Goal: Find contact information: Find contact information

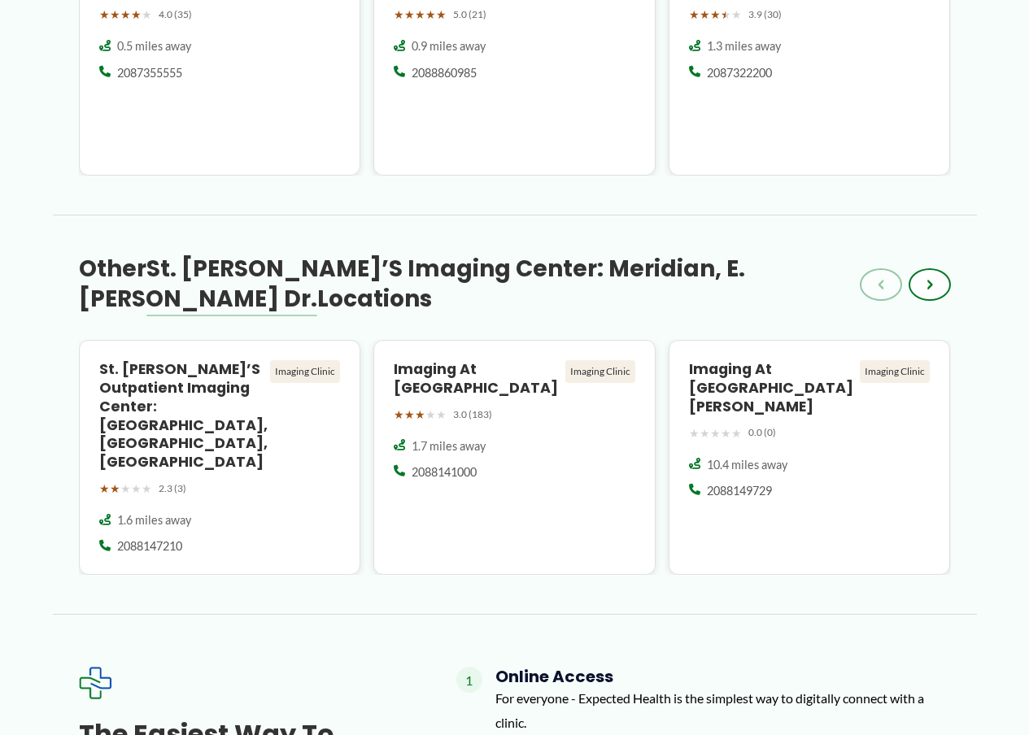
scroll to position [1600, 0]
click at [942, 268] on button "›" at bounding box center [930, 284] width 42 height 33
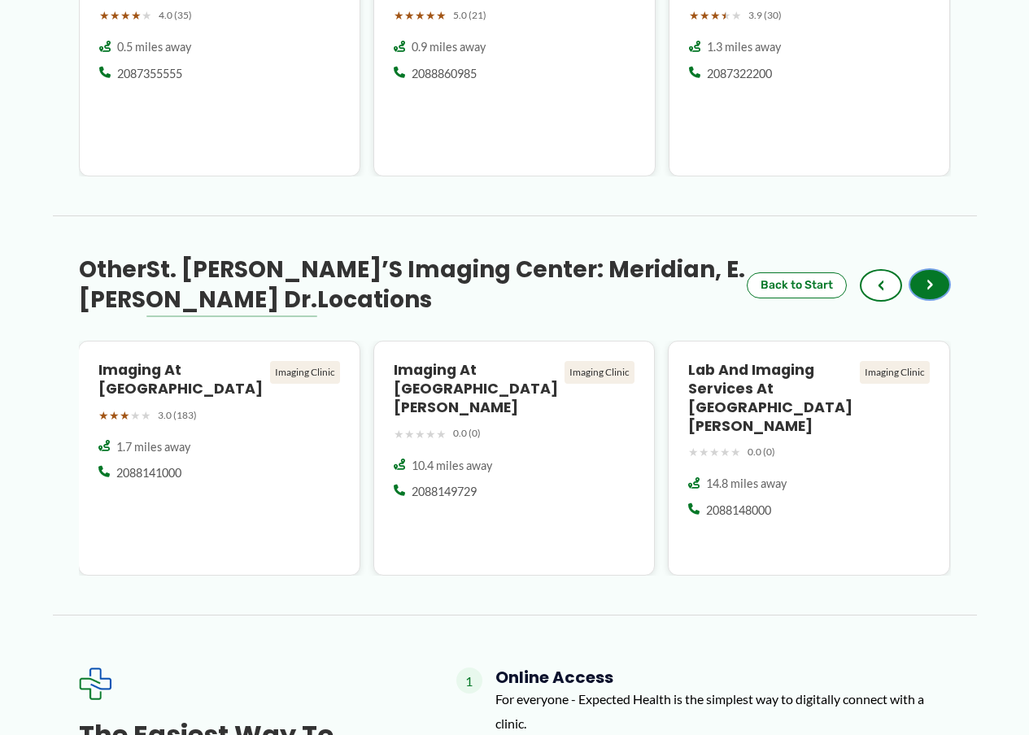
click at [940, 268] on button "›" at bounding box center [930, 284] width 42 height 33
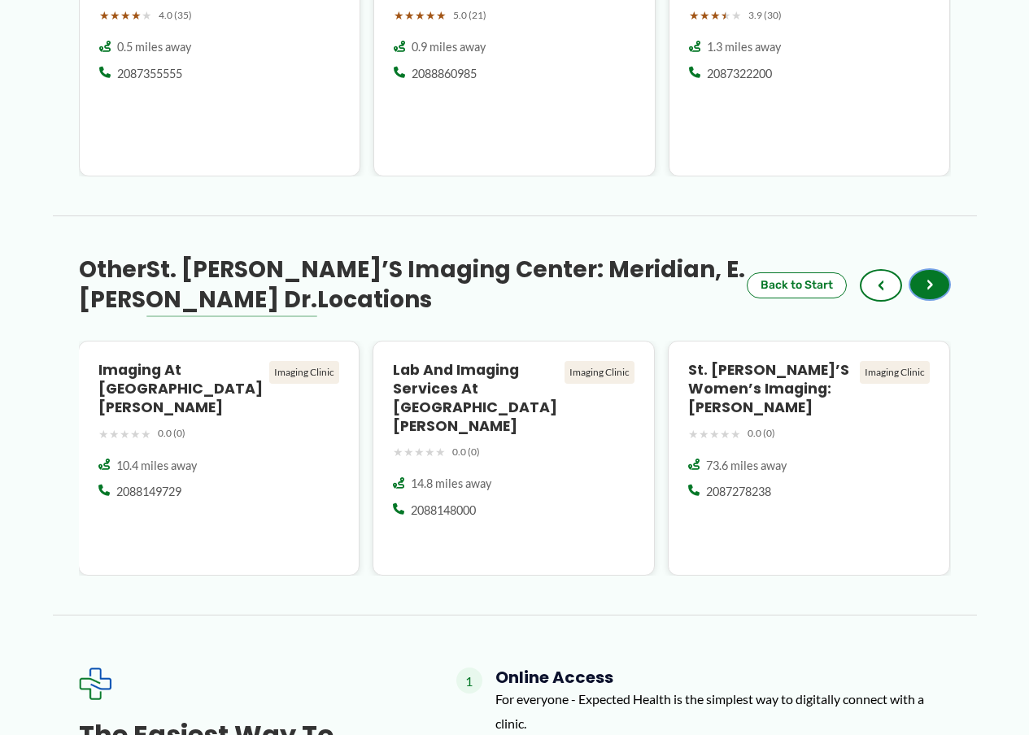
click at [940, 268] on button "›" at bounding box center [930, 284] width 42 height 33
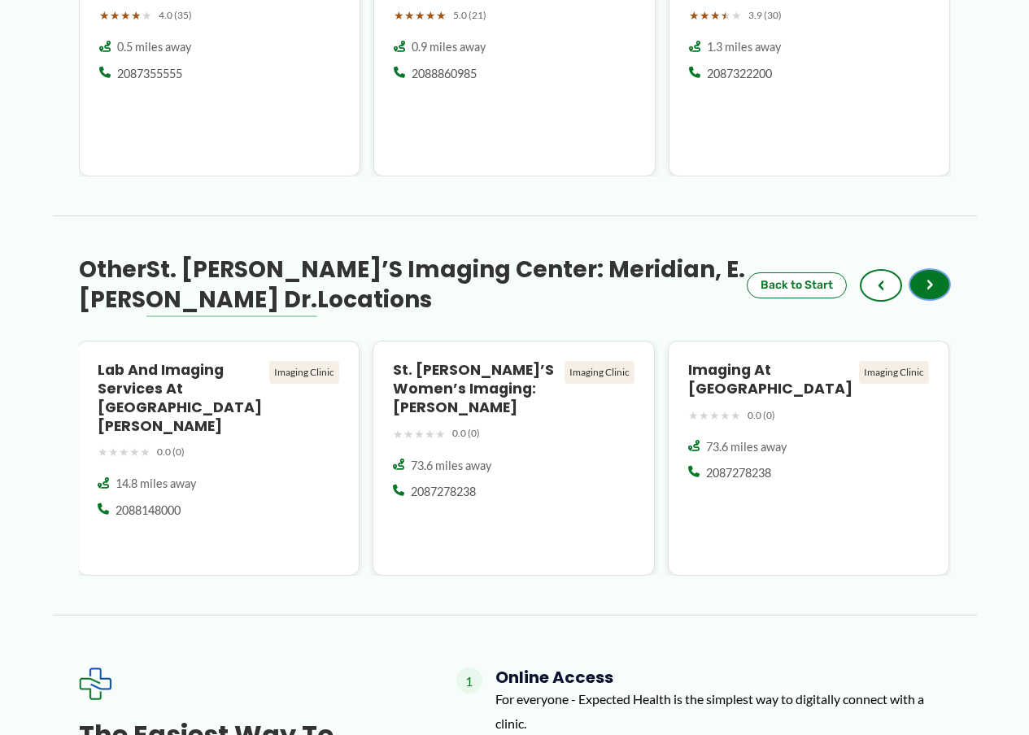
click at [940, 268] on button "›" at bounding box center [930, 284] width 42 height 33
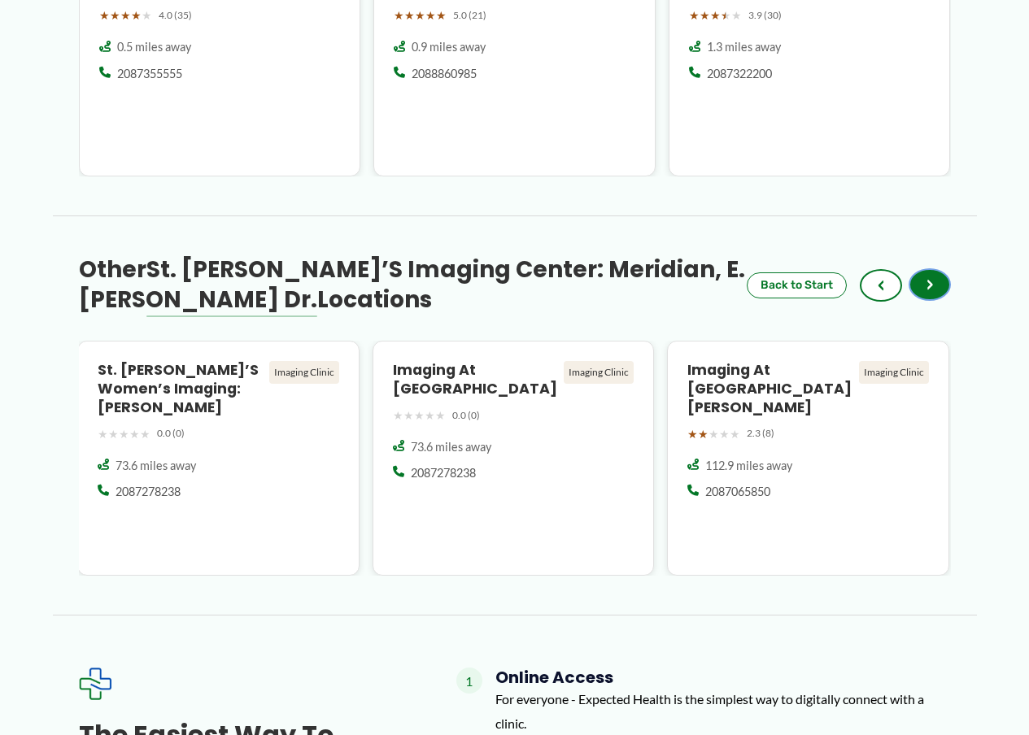
click at [940, 268] on button "›" at bounding box center [930, 284] width 42 height 33
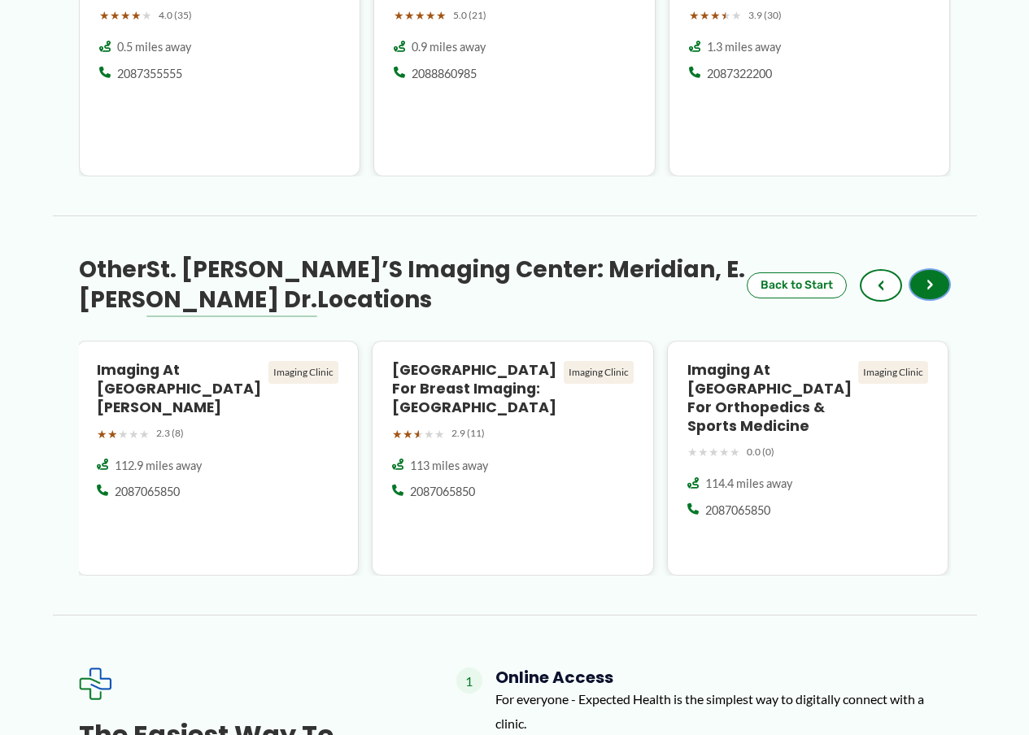
click at [940, 268] on button "›" at bounding box center [930, 284] width 42 height 33
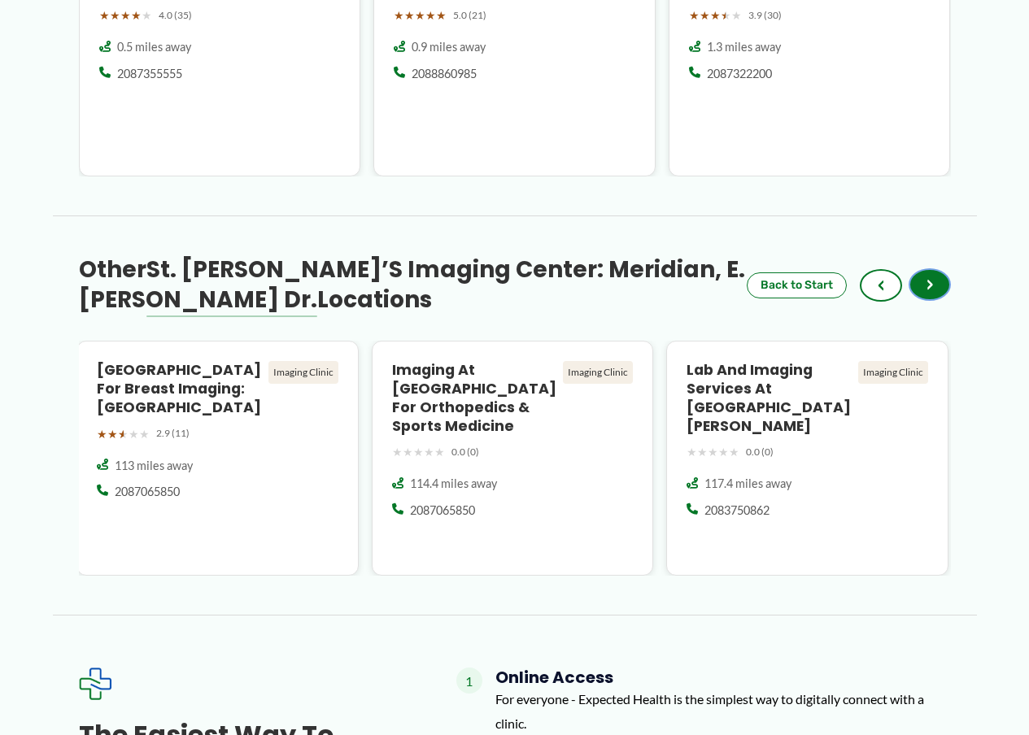
click at [940, 268] on button "›" at bounding box center [930, 284] width 42 height 33
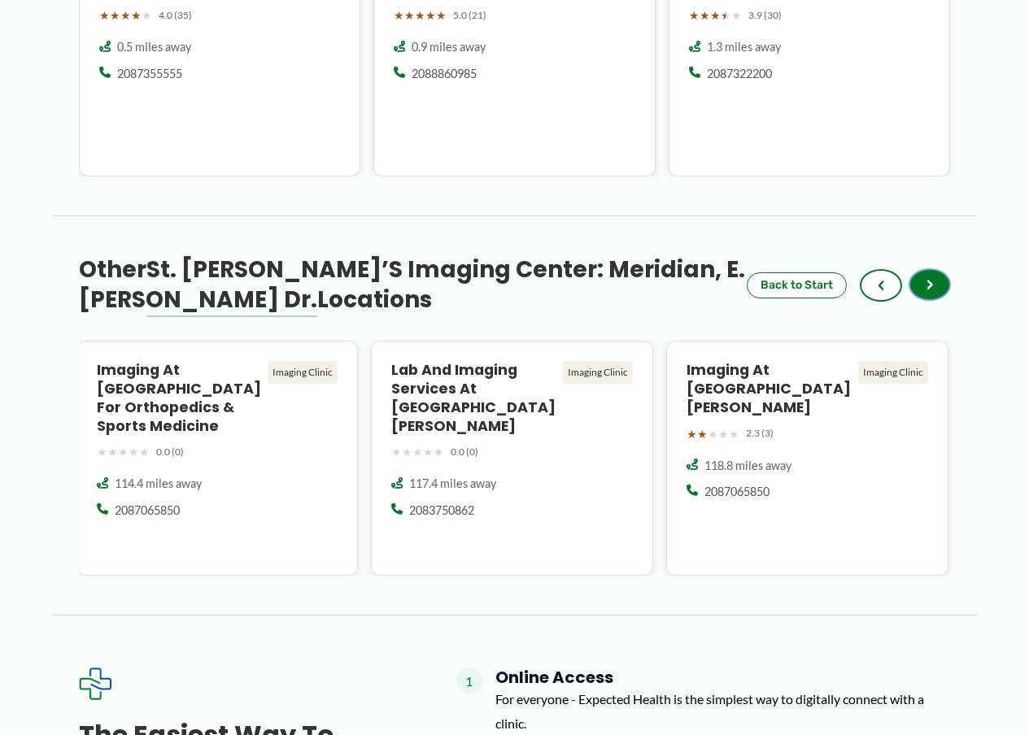
click at [940, 268] on button "›" at bounding box center [930, 284] width 42 height 33
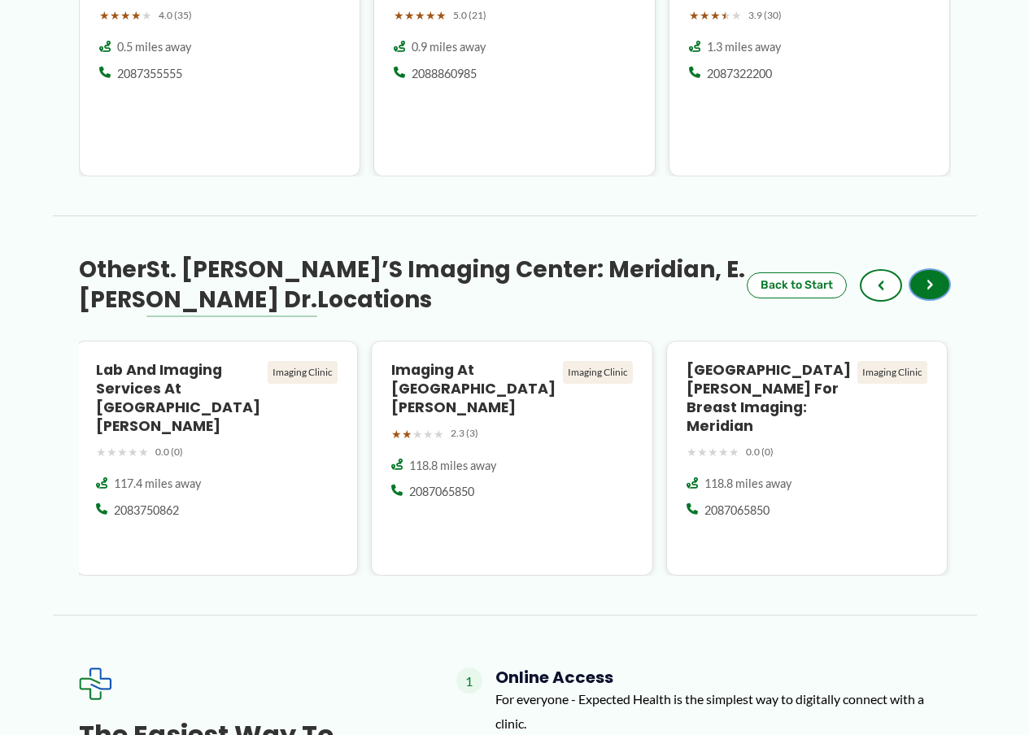
click at [940, 268] on button "›" at bounding box center [930, 284] width 42 height 33
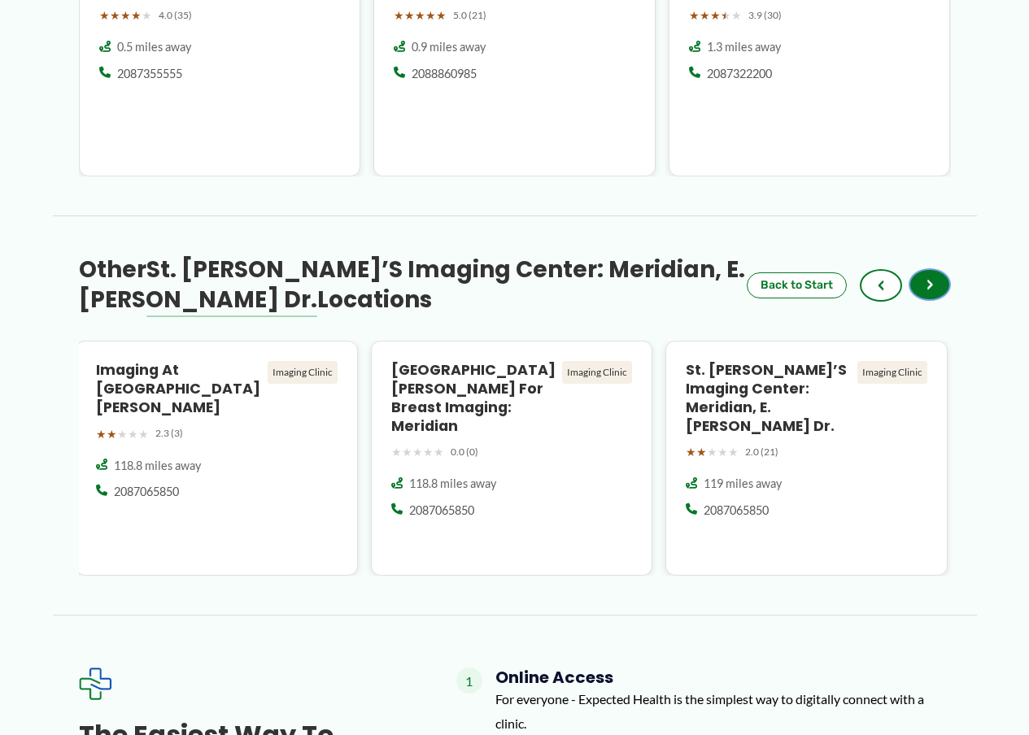
click at [940, 268] on button "›" at bounding box center [930, 284] width 42 height 33
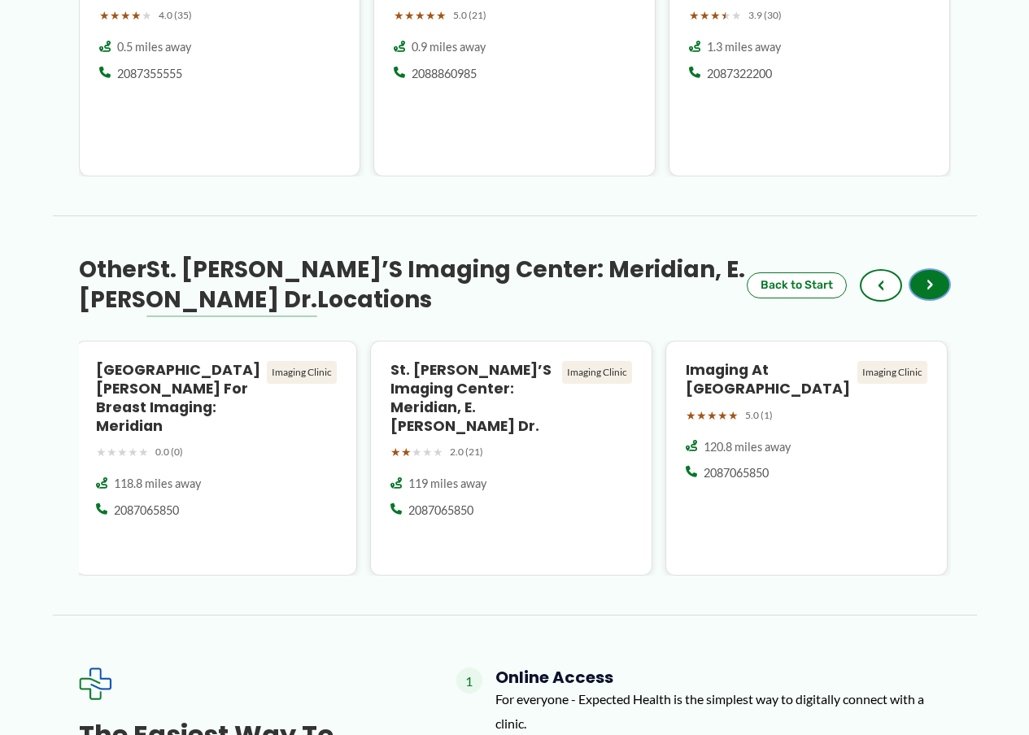
click at [940, 268] on button "›" at bounding box center [930, 284] width 42 height 33
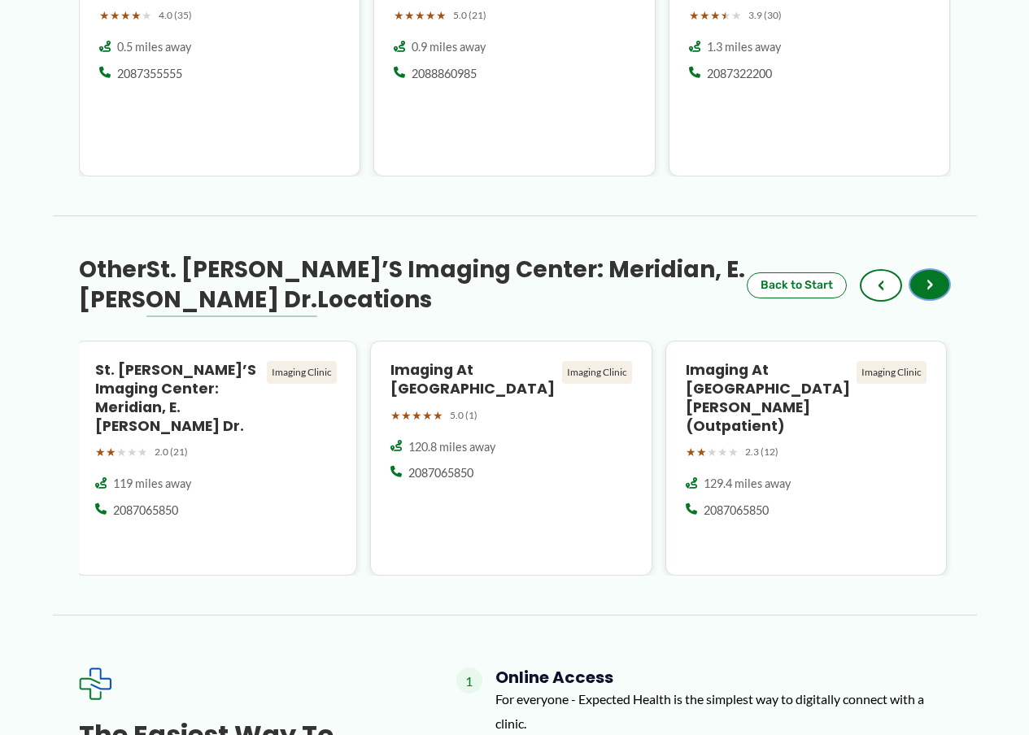
click at [940, 268] on button "›" at bounding box center [930, 284] width 42 height 33
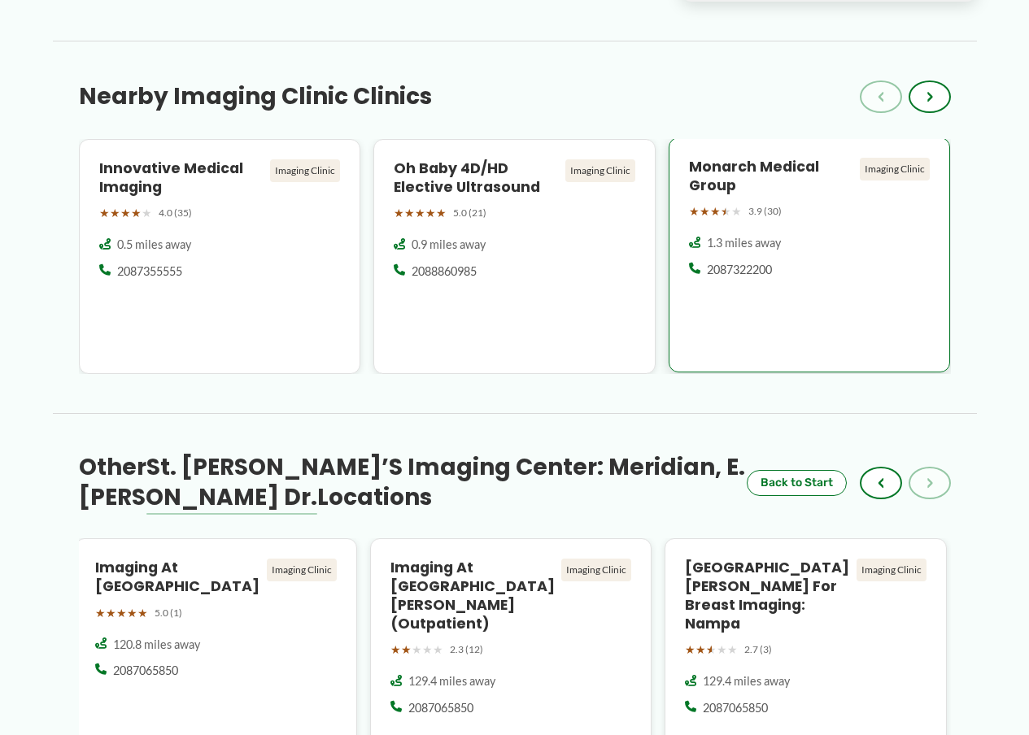
scroll to position [1356, 0]
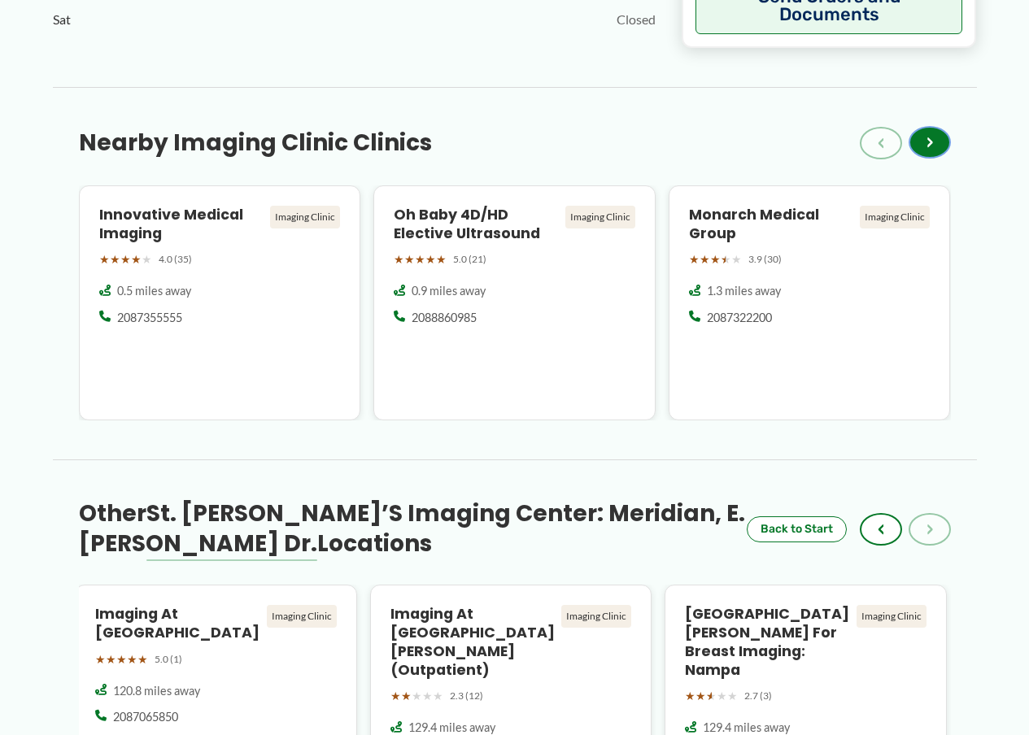
click at [923, 126] on button "›" at bounding box center [930, 142] width 42 height 33
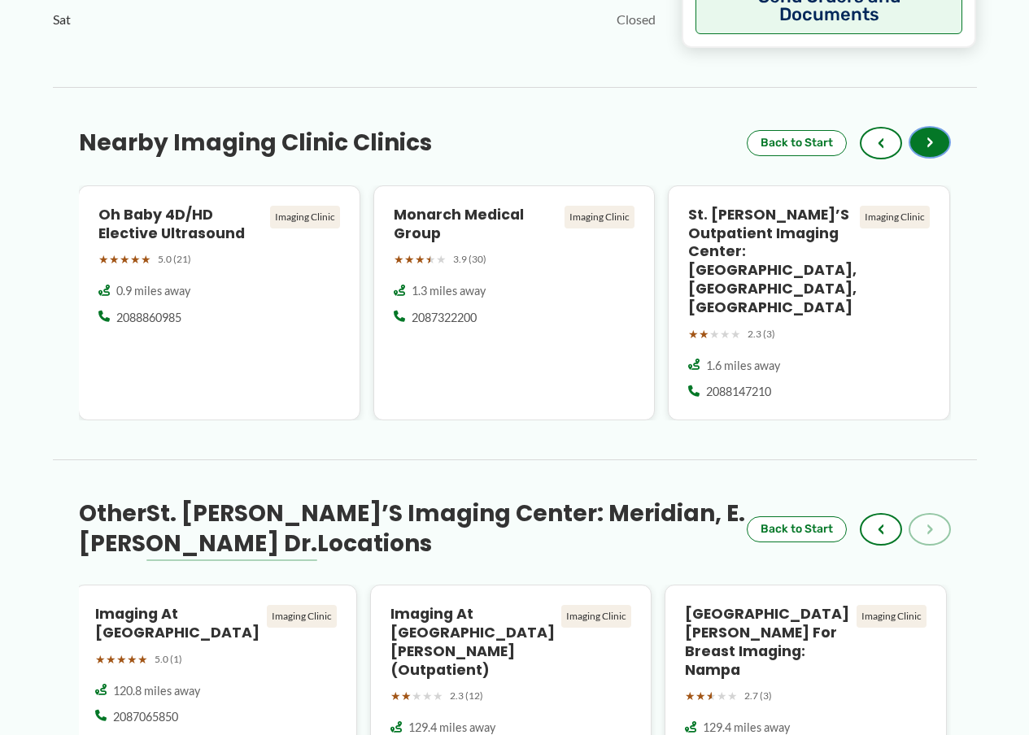
click at [923, 126] on button "›" at bounding box center [930, 142] width 42 height 33
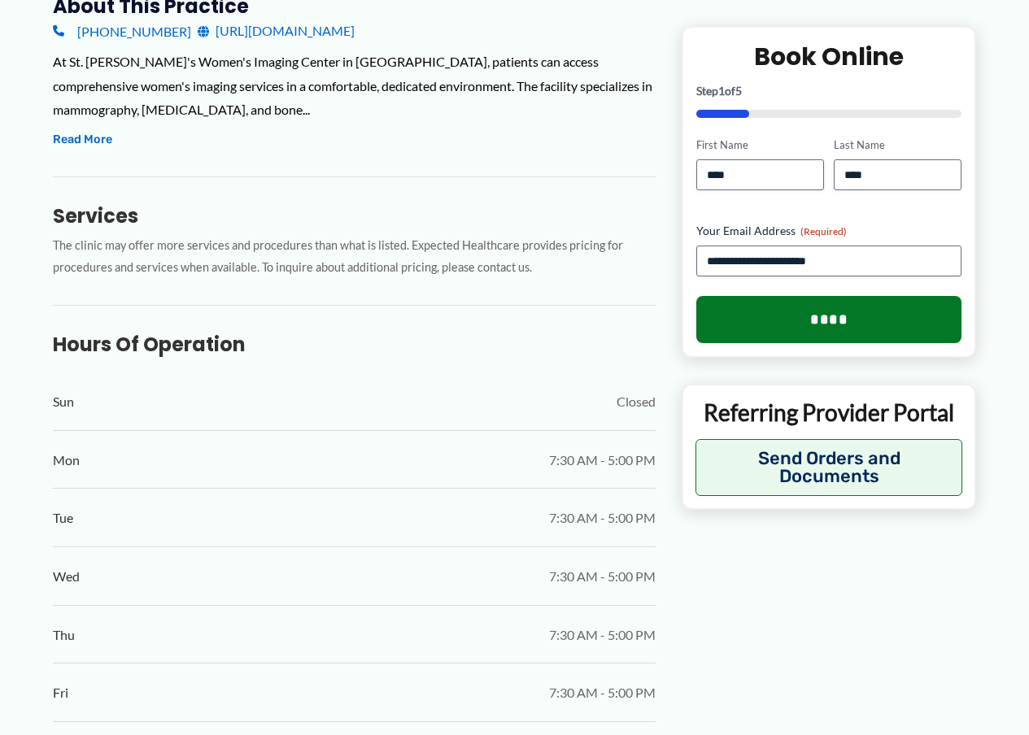
scroll to position [461, 0]
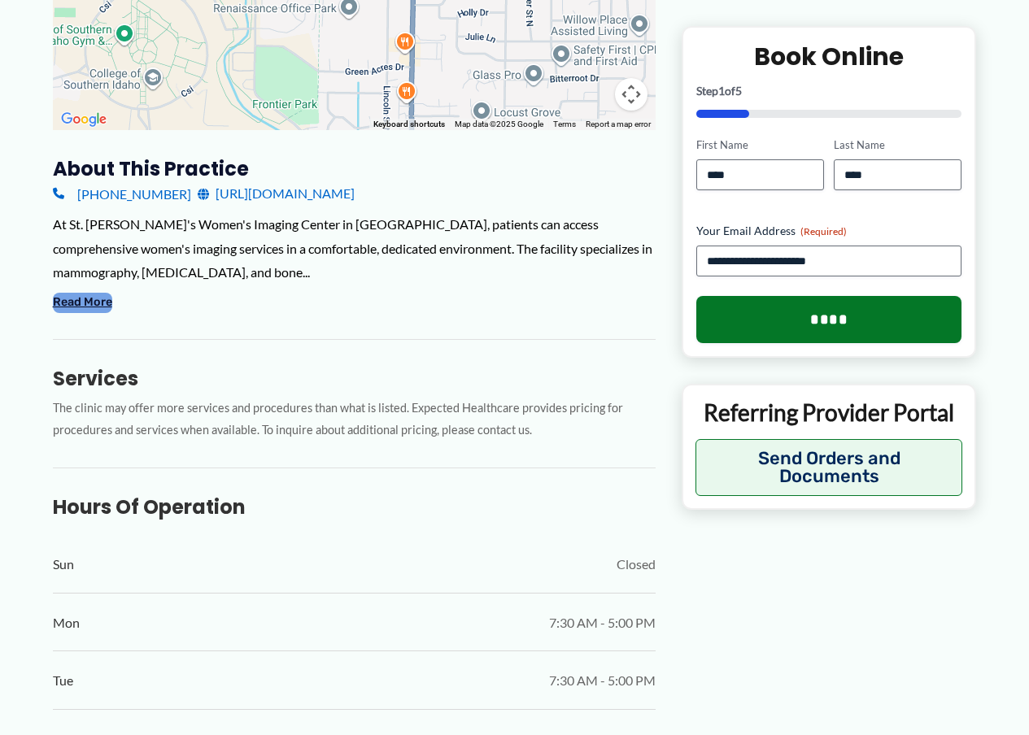
click at [88, 293] on button "Read More" at bounding box center [82, 303] width 59 height 20
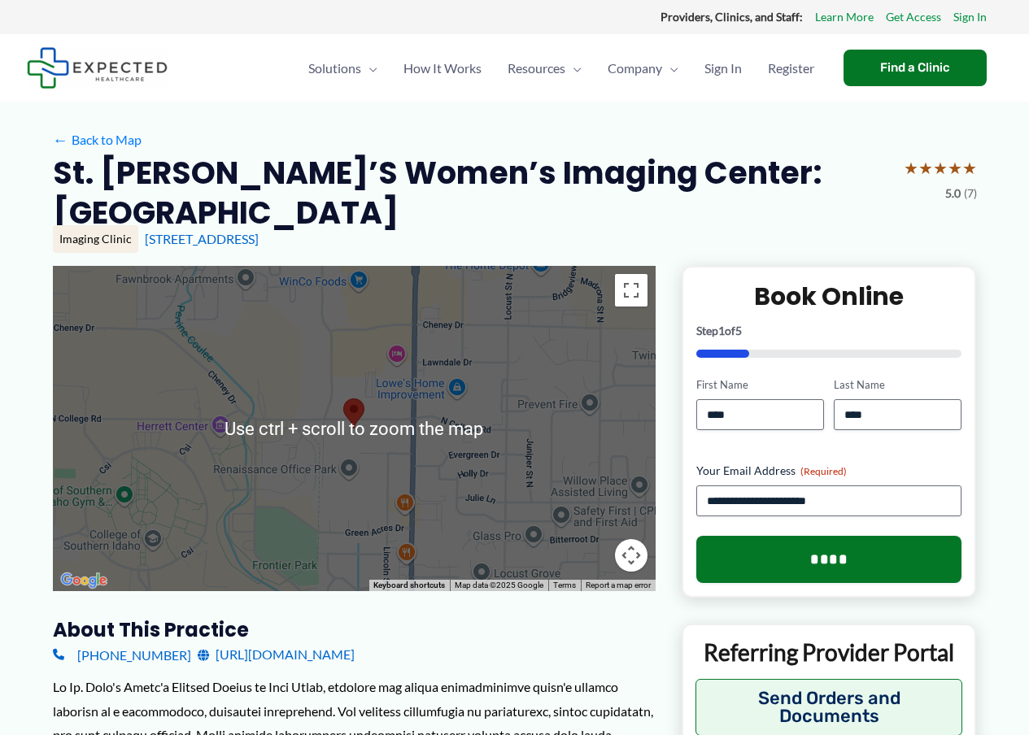
scroll to position [163, 0]
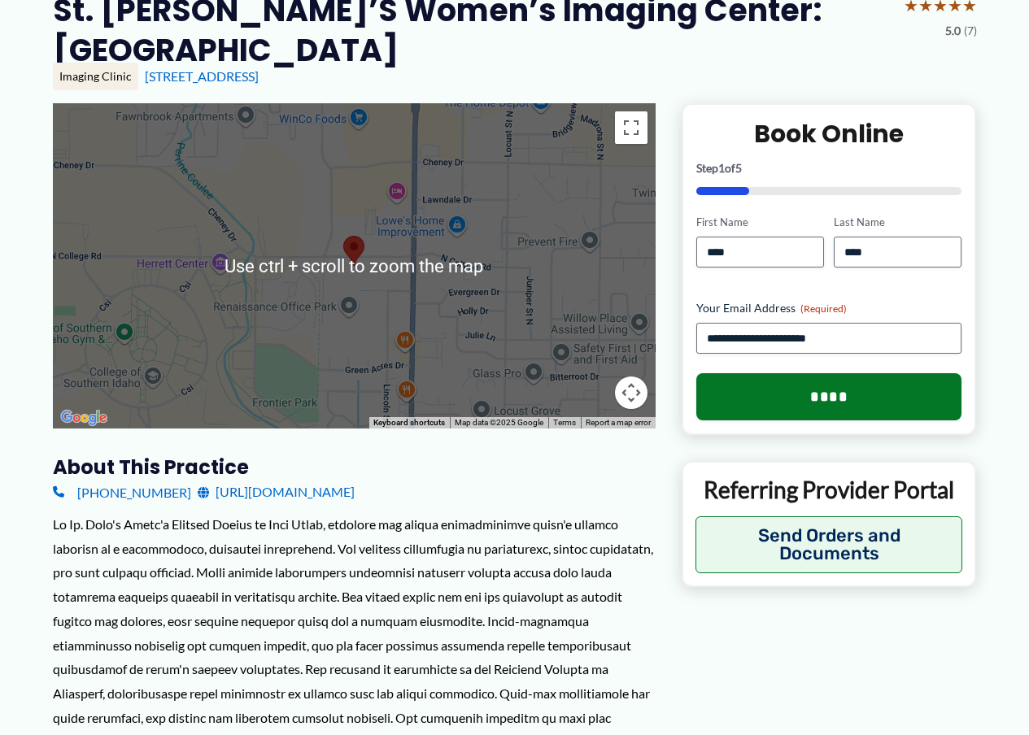
click at [244, 480] on link "[URL][DOMAIN_NAME]" at bounding box center [276, 492] width 157 height 24
